Goal: Information Seeking & Learning: Learn about a topic

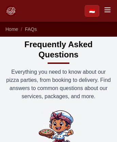
click at [11, 11] on img at bounding box center [10, 10] width 11 height 11
